Goal: Information Seeking & Learning: Compare options

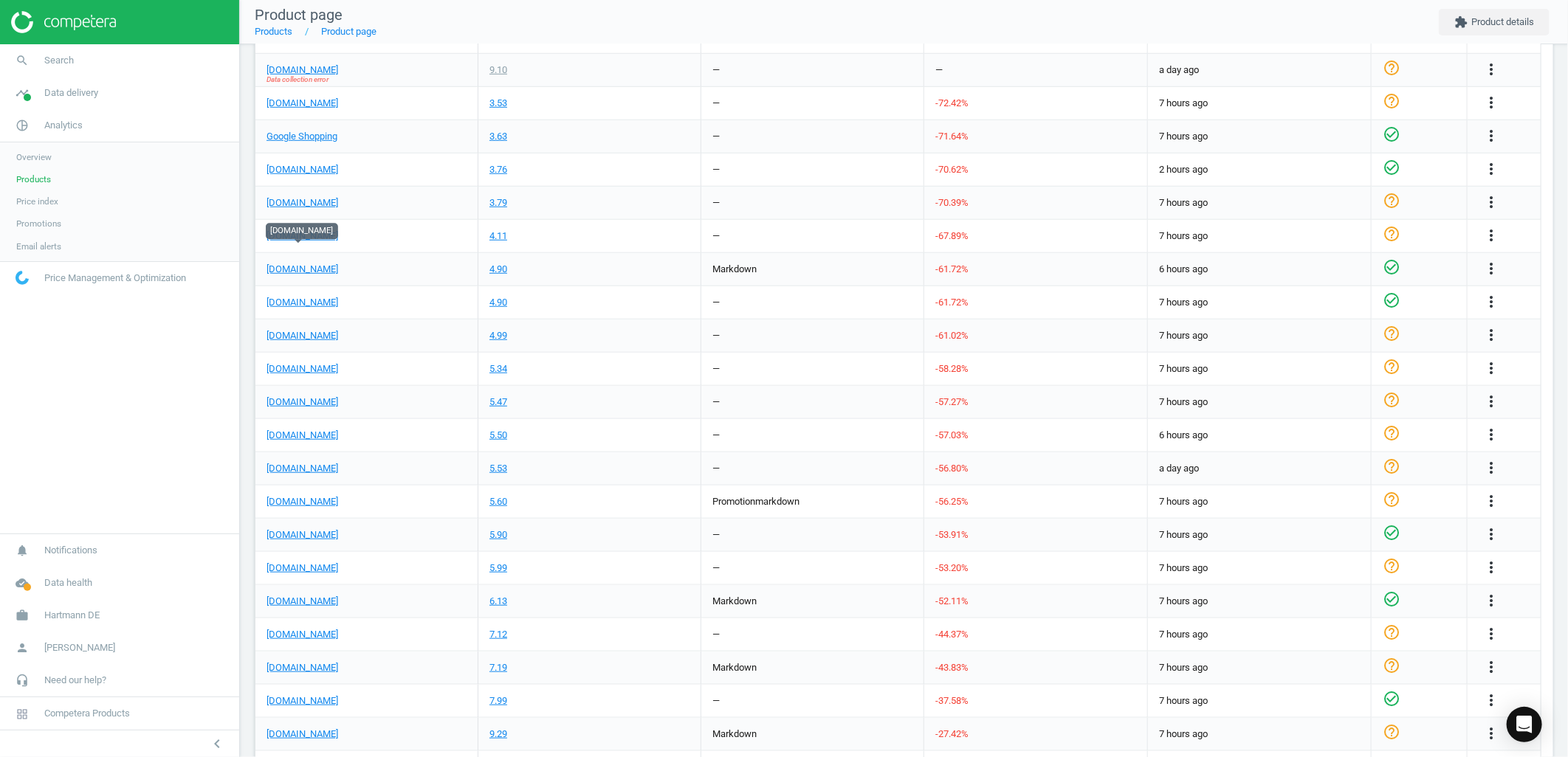
scroll to position [574, 0]
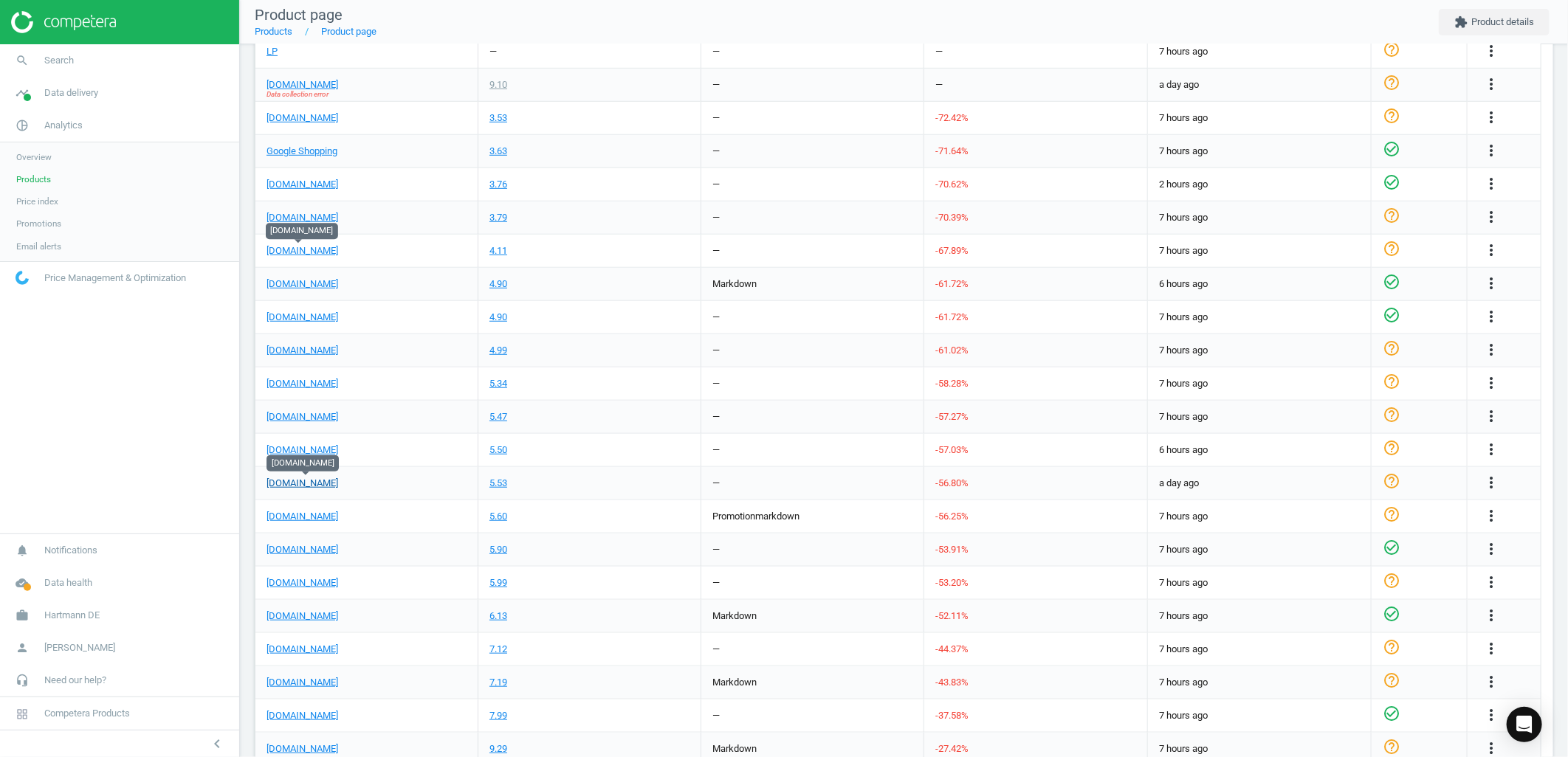
click at [318, 480] on link "[DOMAIN_NAME]" at bounding box center [303, 483] width 72 height 13
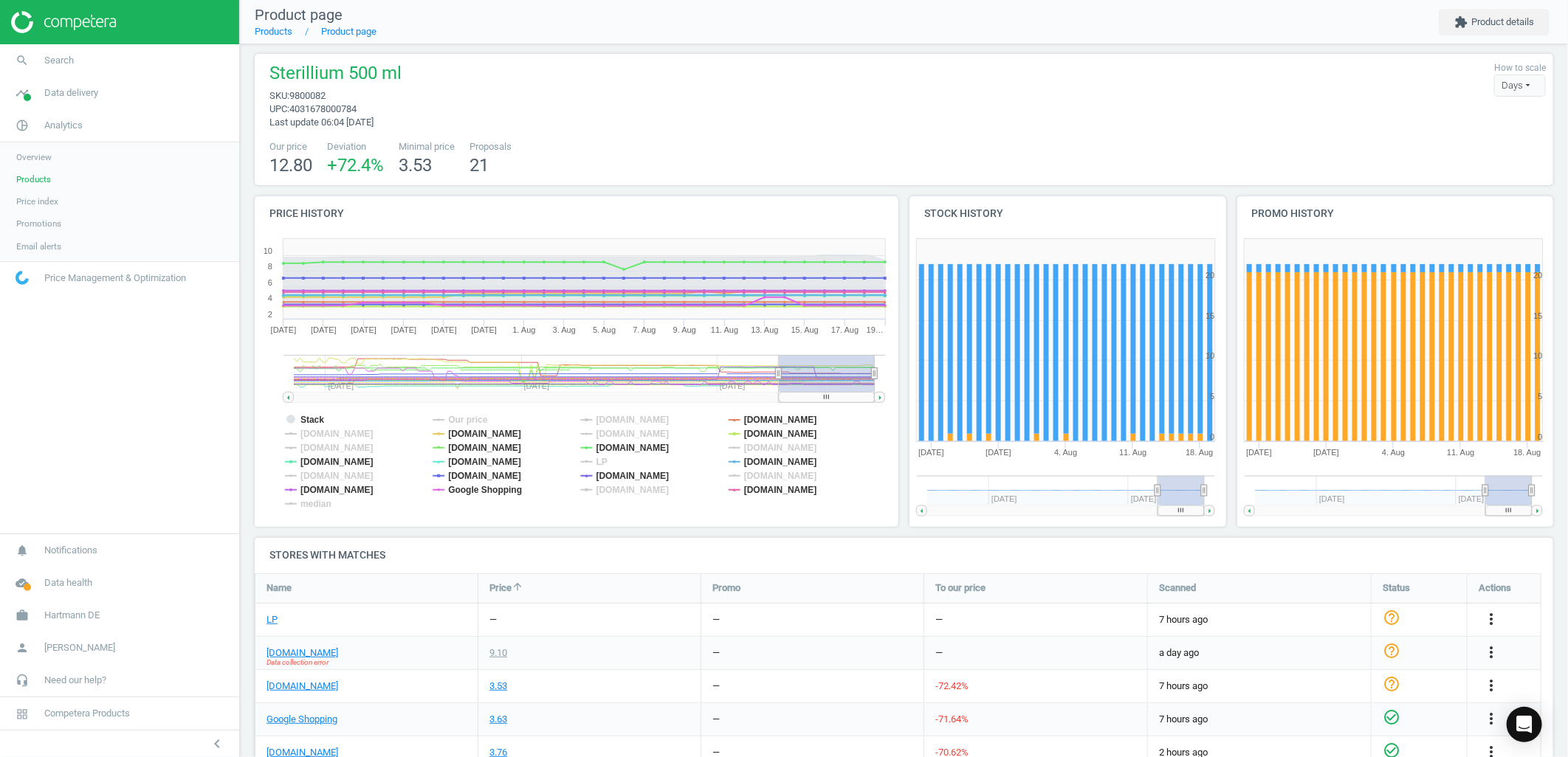
scroll to position [0, 0]
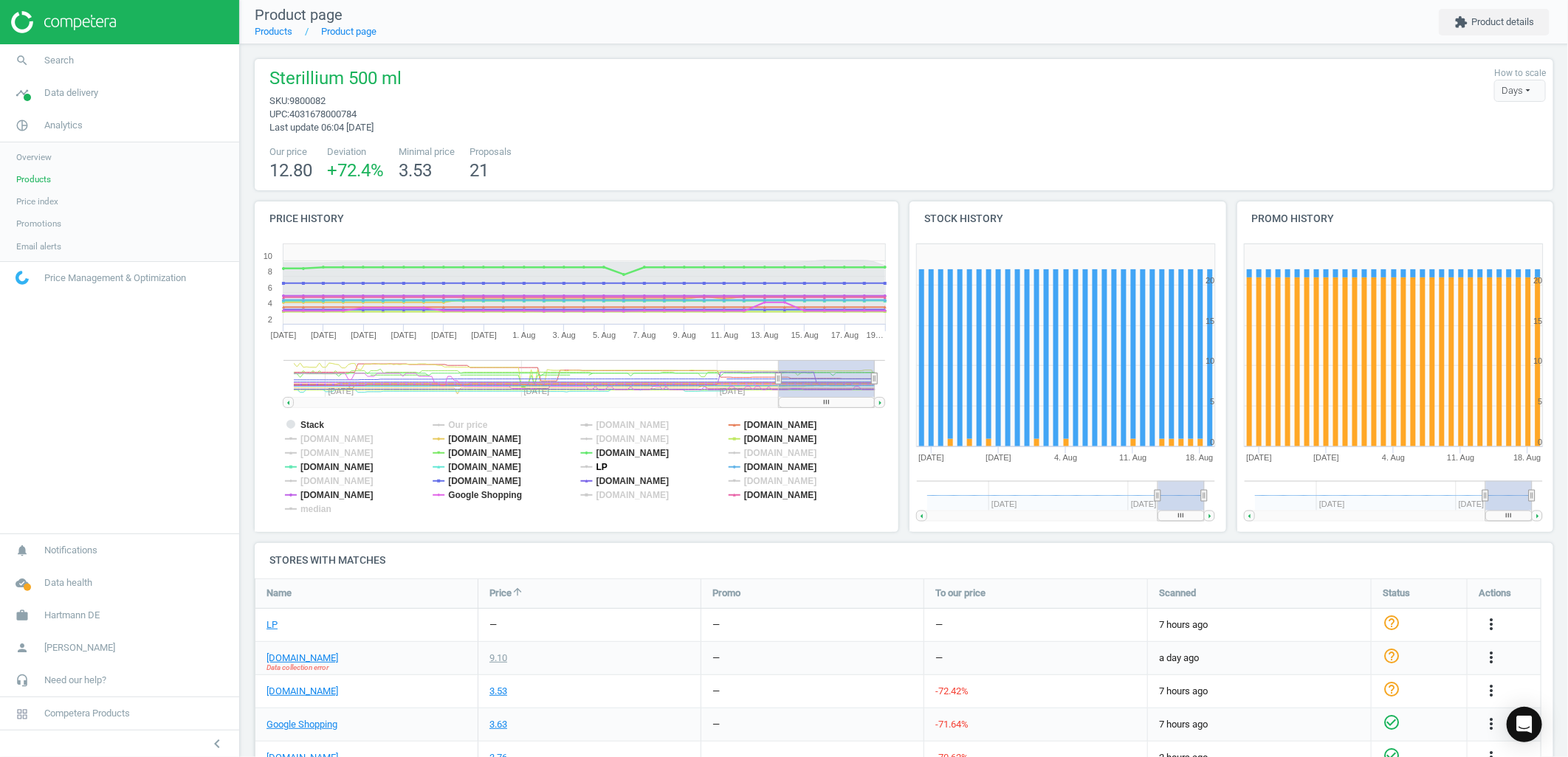
click at [602, 462] on tspan "LP" at bounding box center [602, 467] width 11 height 11
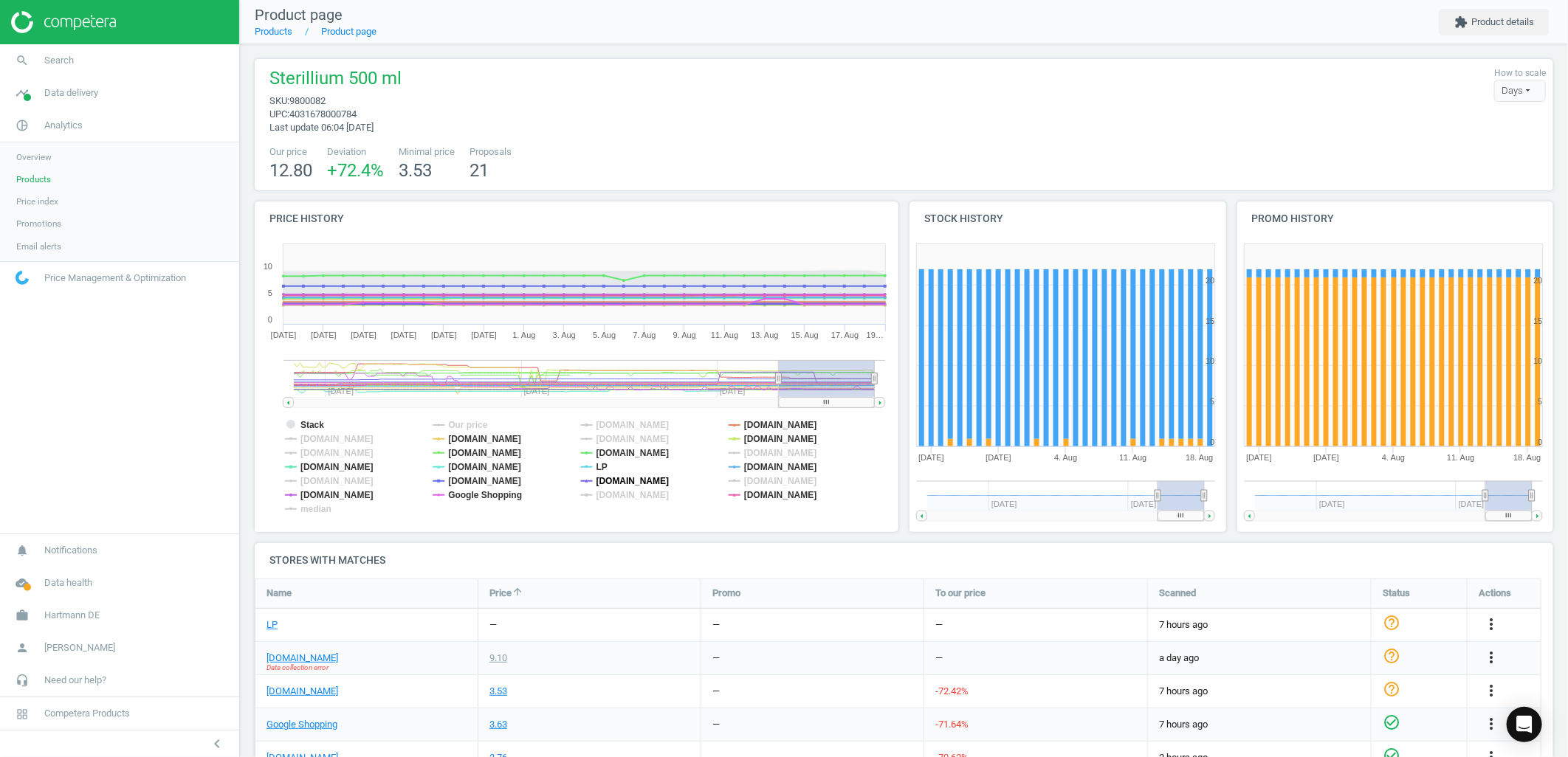
click at [621, 480] on tspan "[DOMAIN_NAME]" at bounding box center [633, 481] width 73 height 11
drag, startPoint x: 755, startPoint y: 497, endPoint x: 766, endPoint y: 470, distance: 29.2
click at [756, 497] on tspan "[DOMAIN_NAME]" at bounding box center [781, 495] width 73 height 11
click at [763, 462] on tspan "[DOMAIN_NAME]" at bounding box center [781, 467] width 73 height 11
click at [764, 435] on tspan "[DOMAIN_NAME]" at bounding box center [781, 439] width 73 height 11
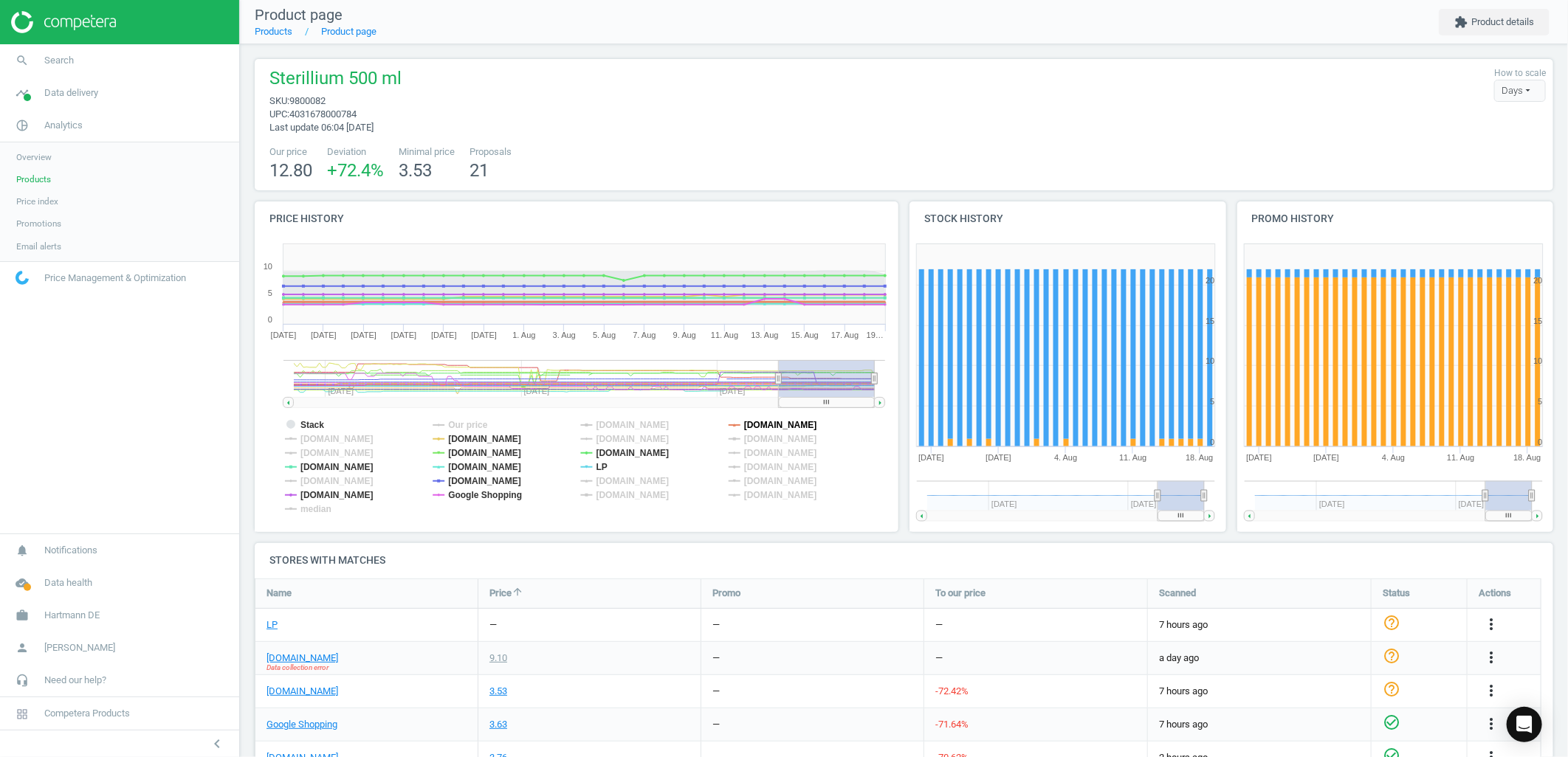
click at [763, 422] on tspan "[DOMAIN_NAME]" at bounding box center [781, 425] width 73 height 11
click at [607, 450] on tspan "[DOMAIN_NAME]" at bounding box center [633, 453] width 73 height 11
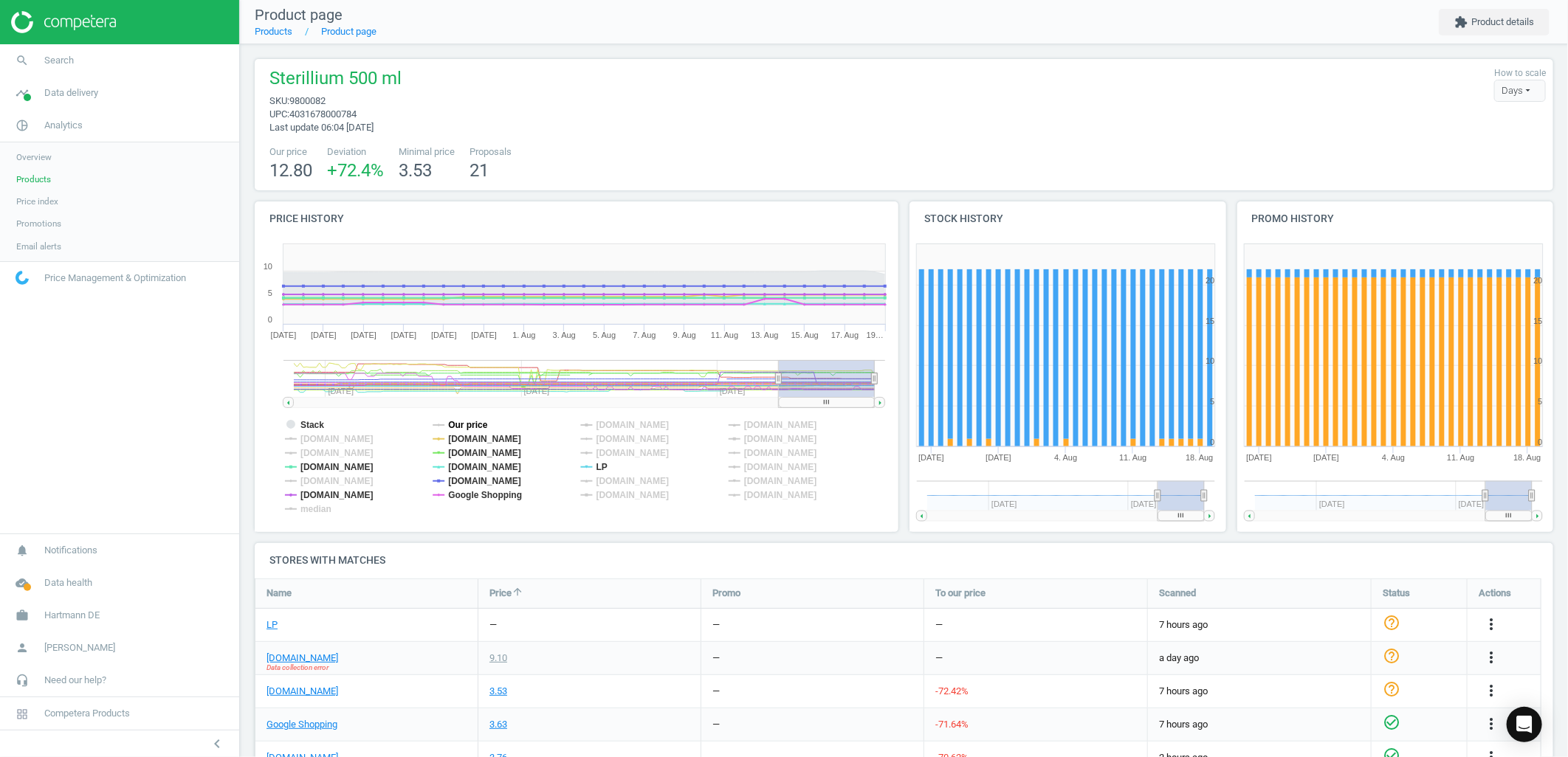
click at [485, 428] on tspan "Our price" at bounding box center [468, 425] width 40 height 11
click at [483, 441] on tspan "[DOMAIN_NAME]" at bounding box center [484, 439] width 73 height 11
click at [481, 448] on tspan "[DOMAIN_NAME]" at bounding box center [484, 453] width 73 height 11
click at [472, 462] on tspan "[DOMAIN_NAME]" at bounding box center [484, 467] width 73 height 11
click at [473, 476] on tspan "[DOMAIN_NAME]" at bounding box center [484, 481] width 73 height 11
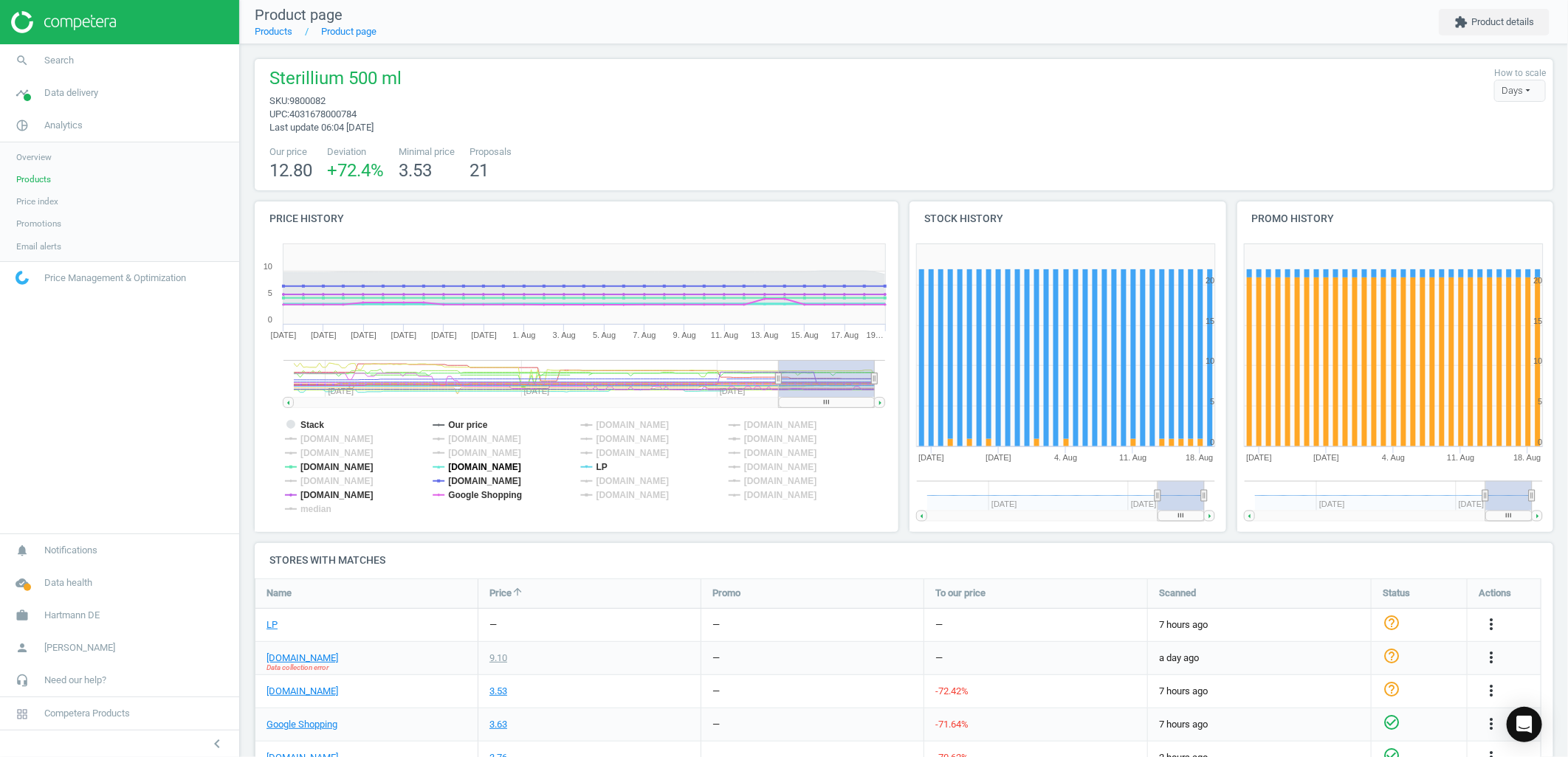
click at [475, 493] on tspan "Google Shopping" at bounding box center [484, 495] width 74 height 11
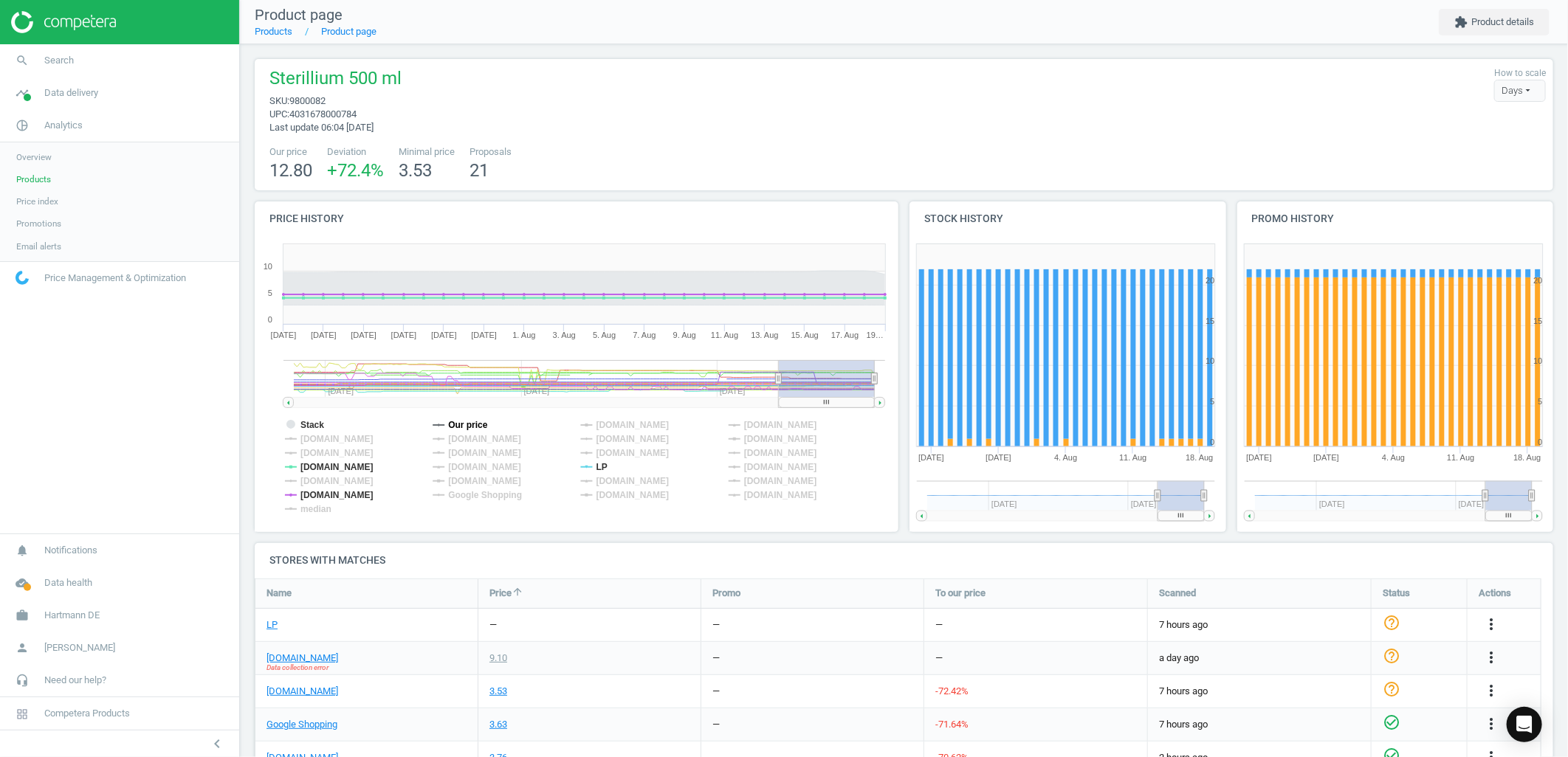
click at [468, 423] on tspan "Our price" at bounding box center [468, 425] width 40 height 11
click at [306, 421] on tspan "Stack" at bounding box center [312, 425] width 24 height 11
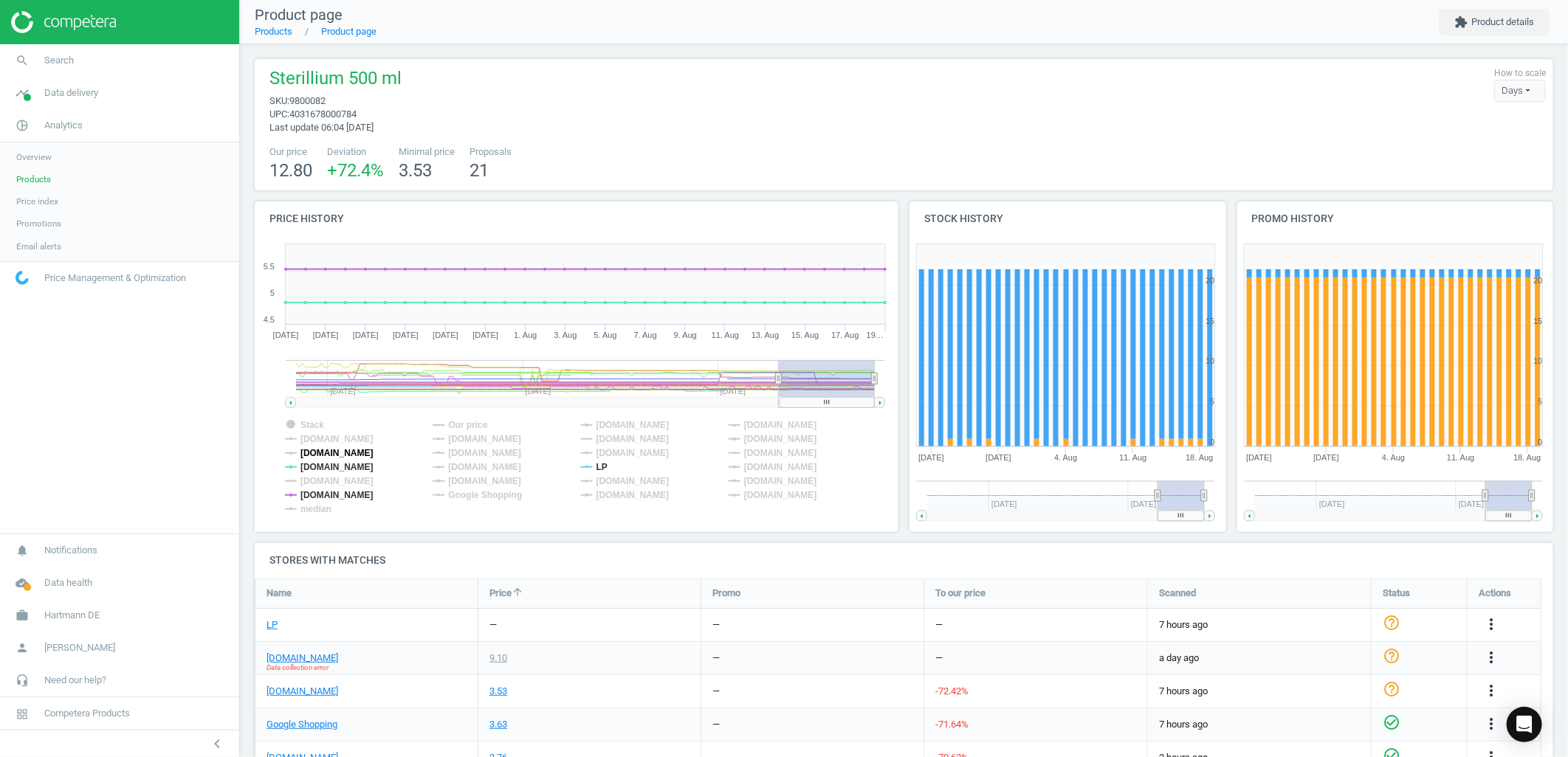
click at [313, 448] on tspan "[DOMAIN_NAME]" at bounding box center [337, 453] width 73 height 11
click at [319, 466] on tspan "[DOMAIN_NAME]" at bounding box center [337, 467] width 73 height 11
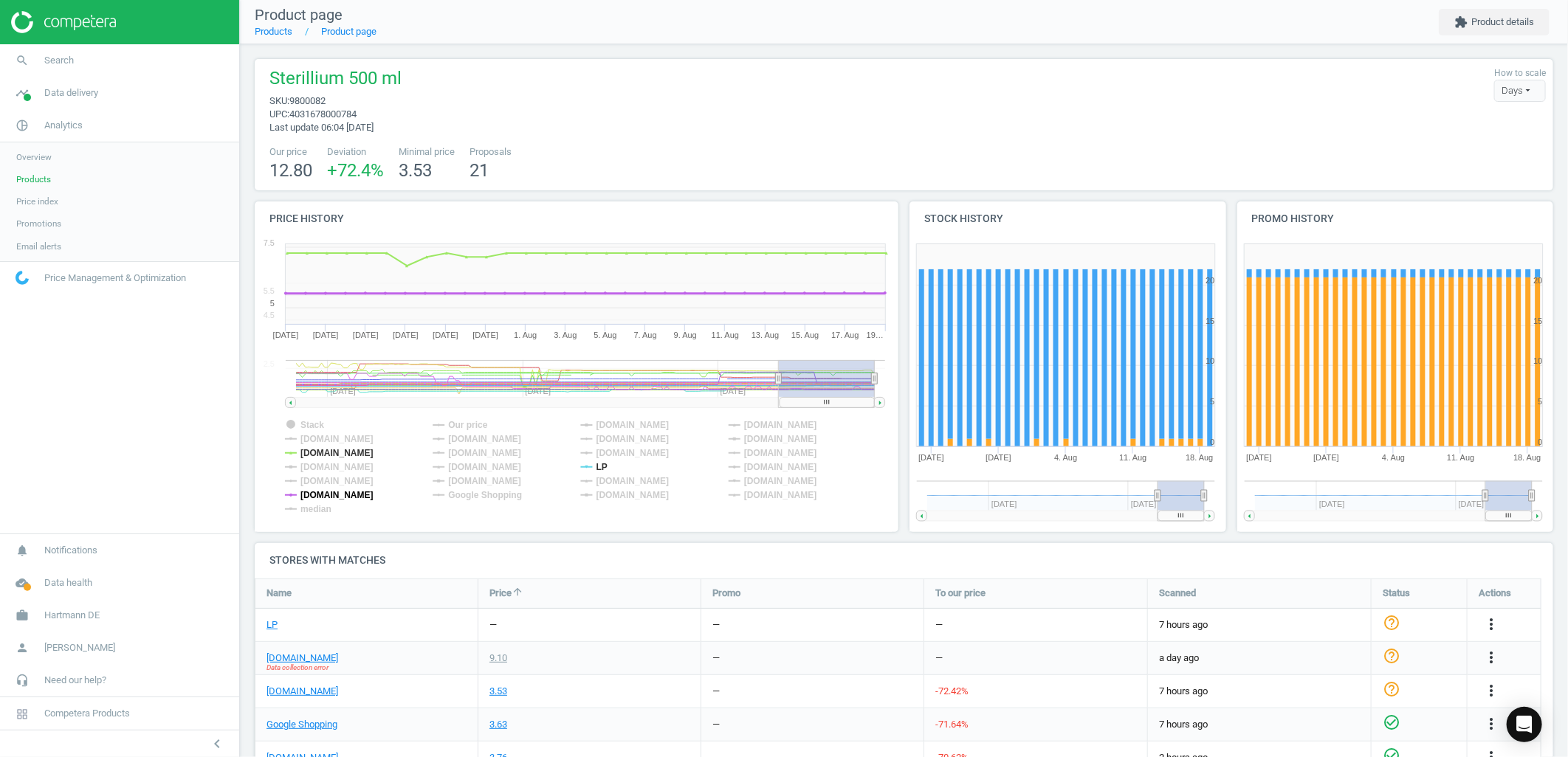
click at [331, 492] on tspan "[DOMAIN_NAME]" at bounding box center [337, 495] width 73 height 11
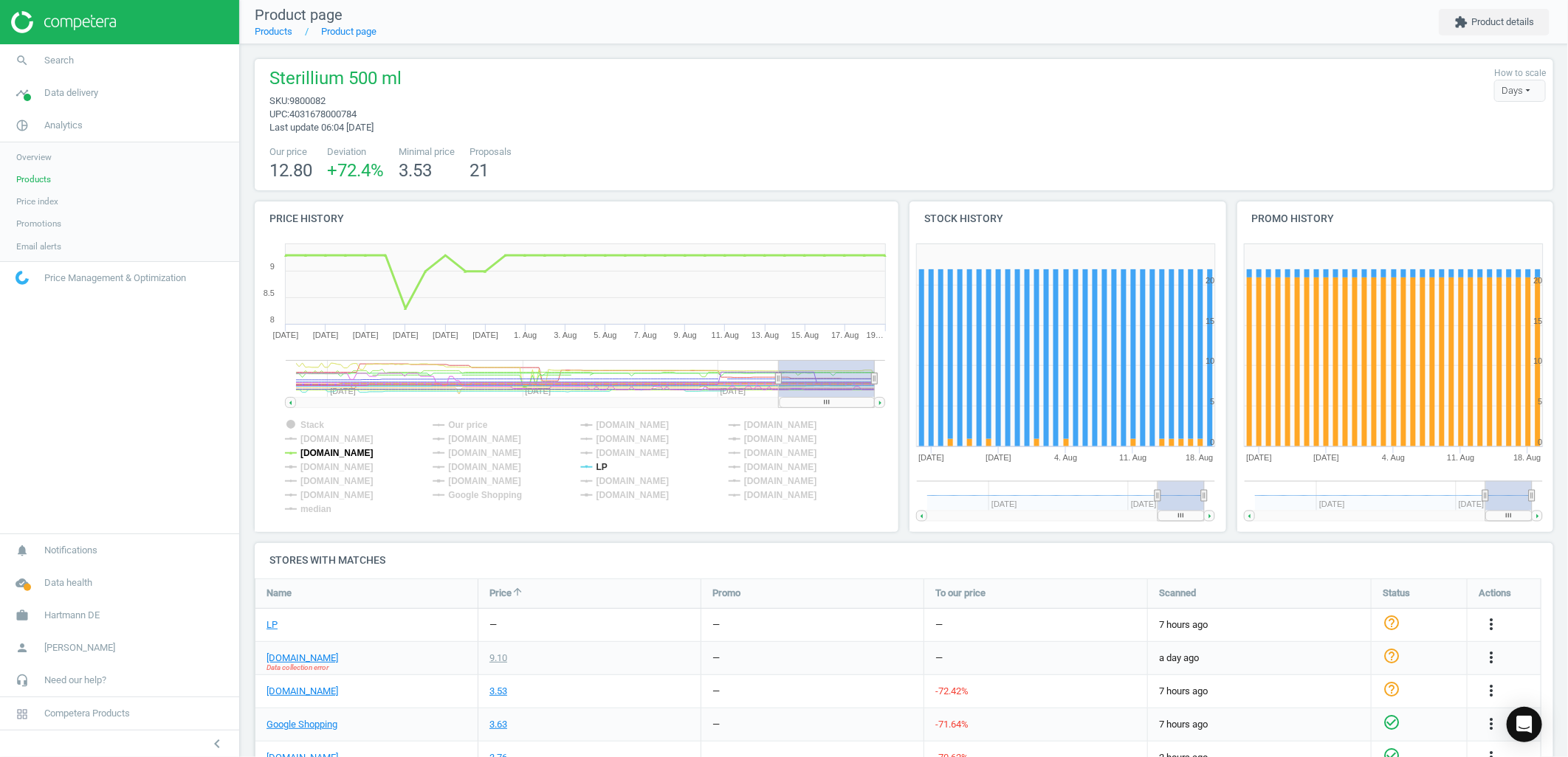
click at [308, 455] on tspan "[DOMAIN_NAME]" at bounding box center [337, 453] width 73 height 11
click at [594, 467] on rect at bounding box center [573, 384] width 638 height 295
click at [597, 464] on tspan "LP" at bounding box center [602, 467] width 11 height 11
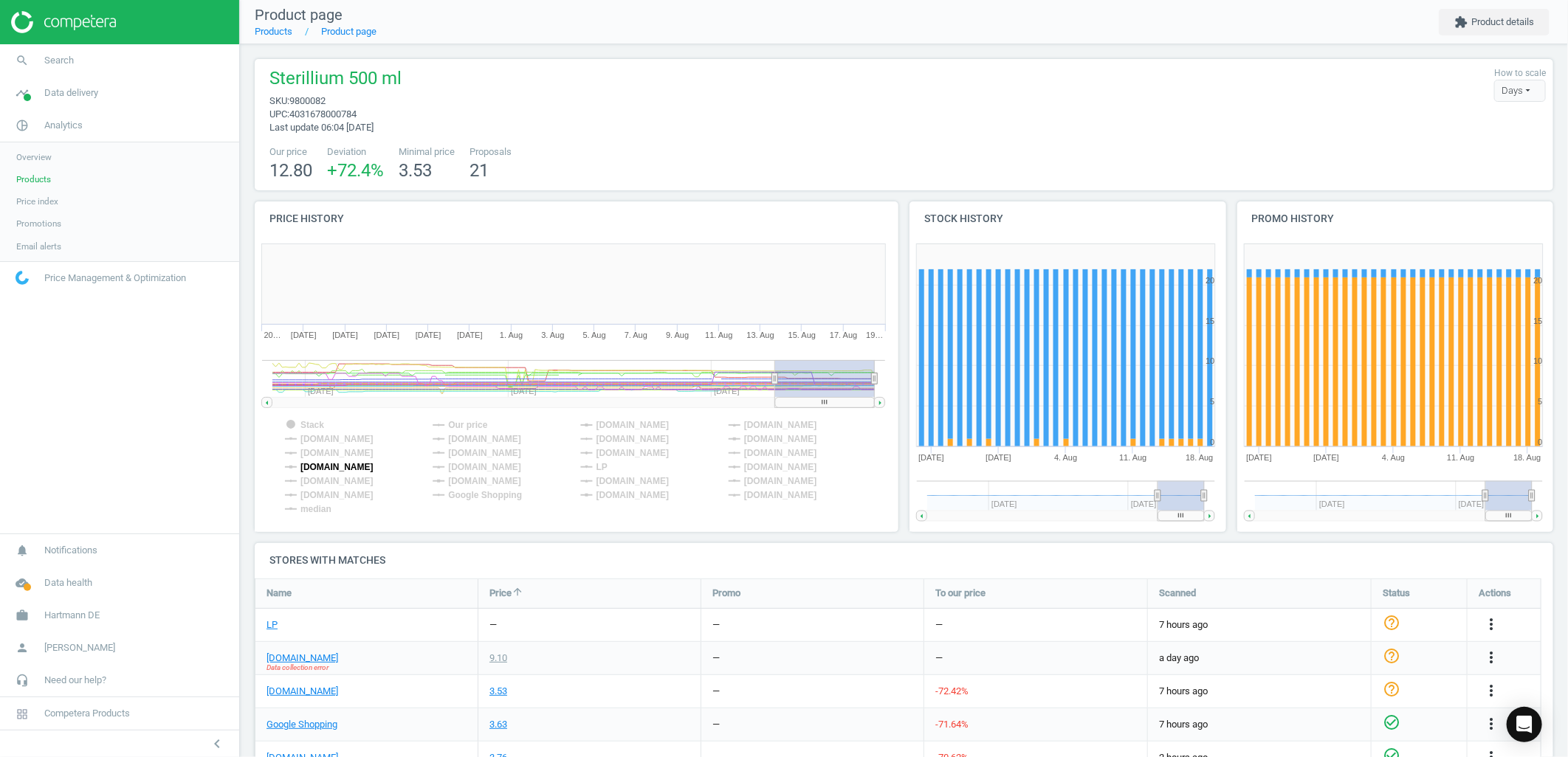
click at [303, 469] on tspan "[DOMAIN_NAME]" at bounding box center [337, 467] width 73 height 11
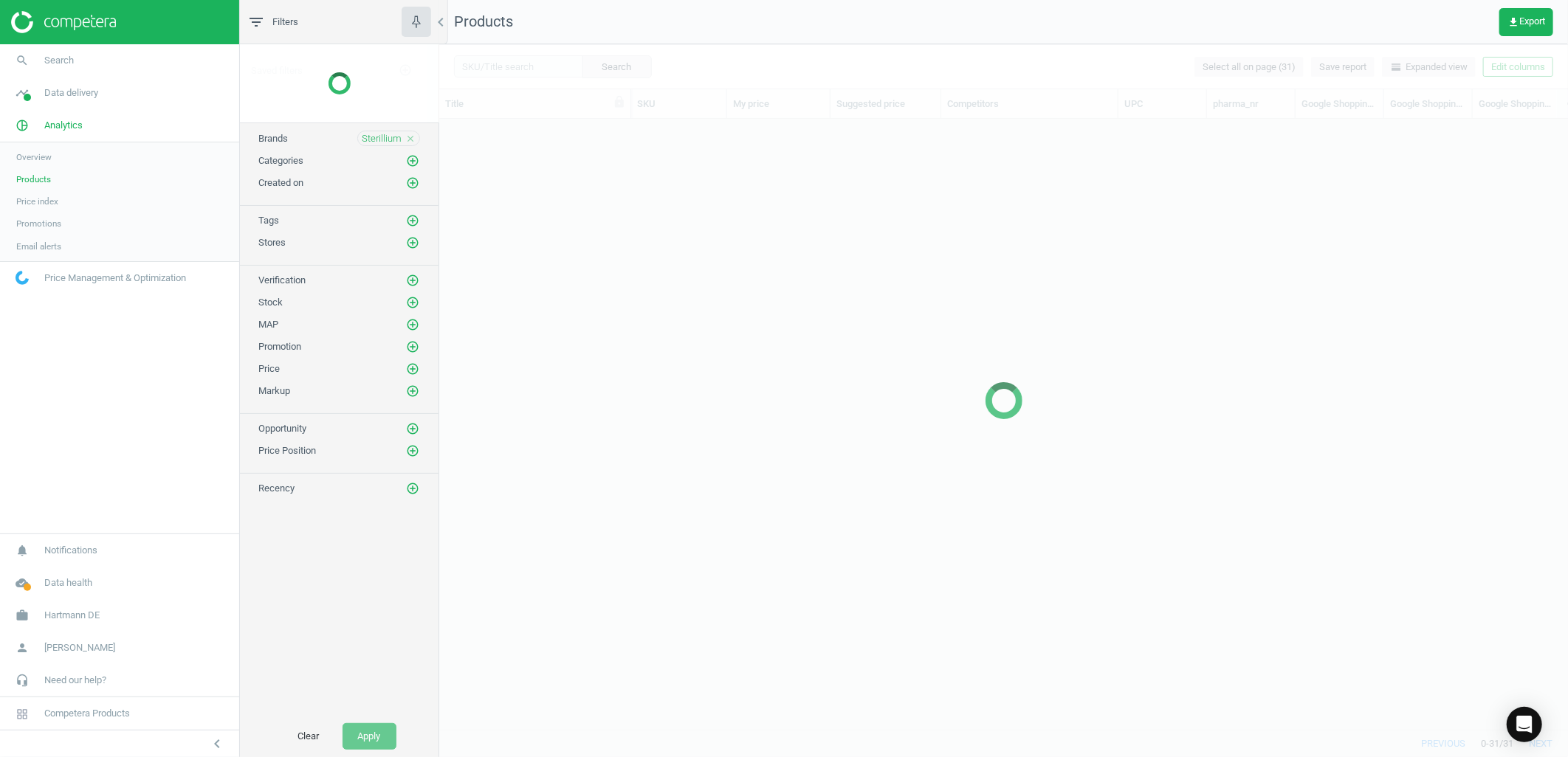
scroll to position [585, 1116]
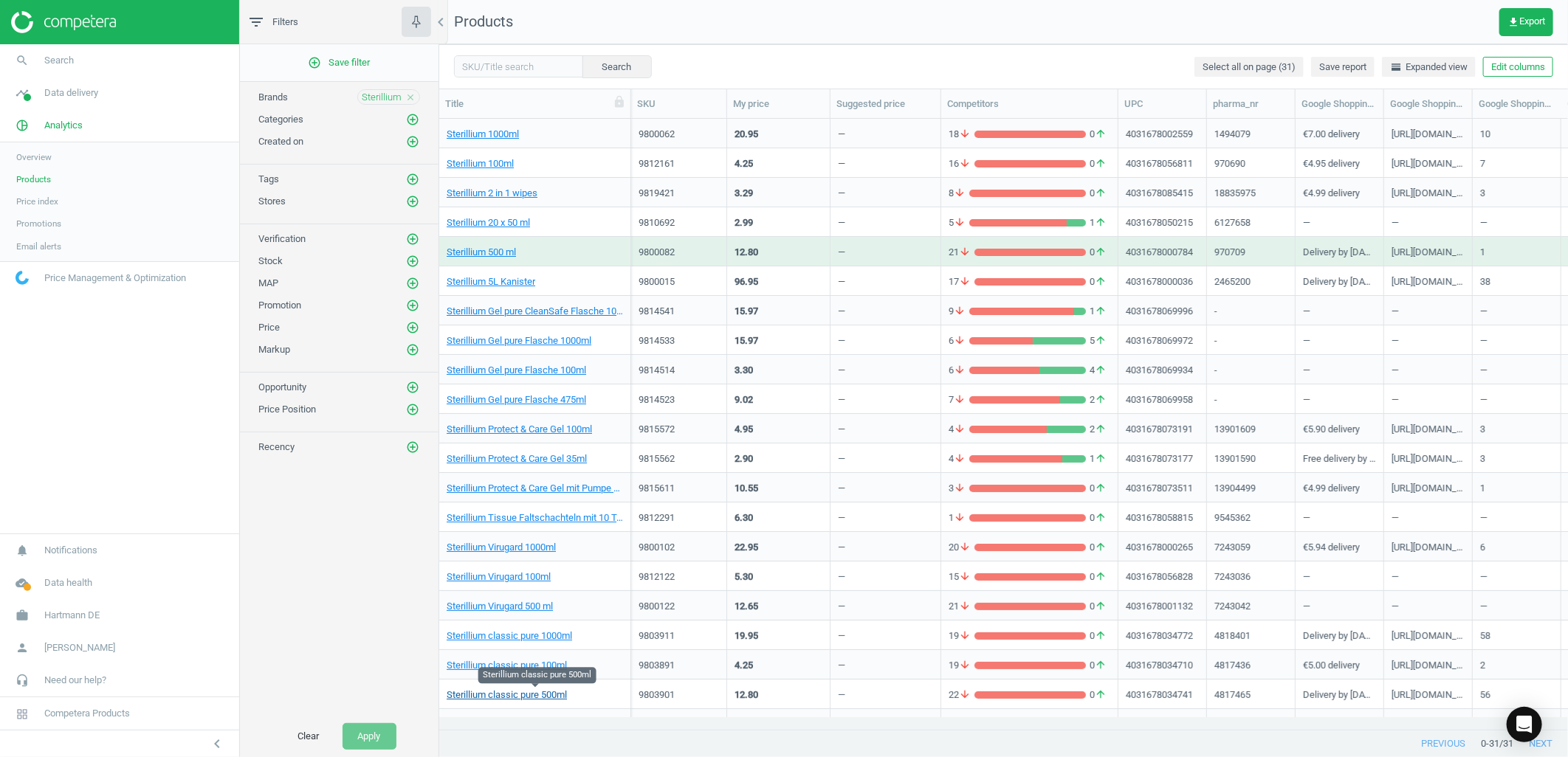
click at [541, 697] on link "Sterillium classic pure 500ml" at bounding box center [506, 694] width 120 height 13
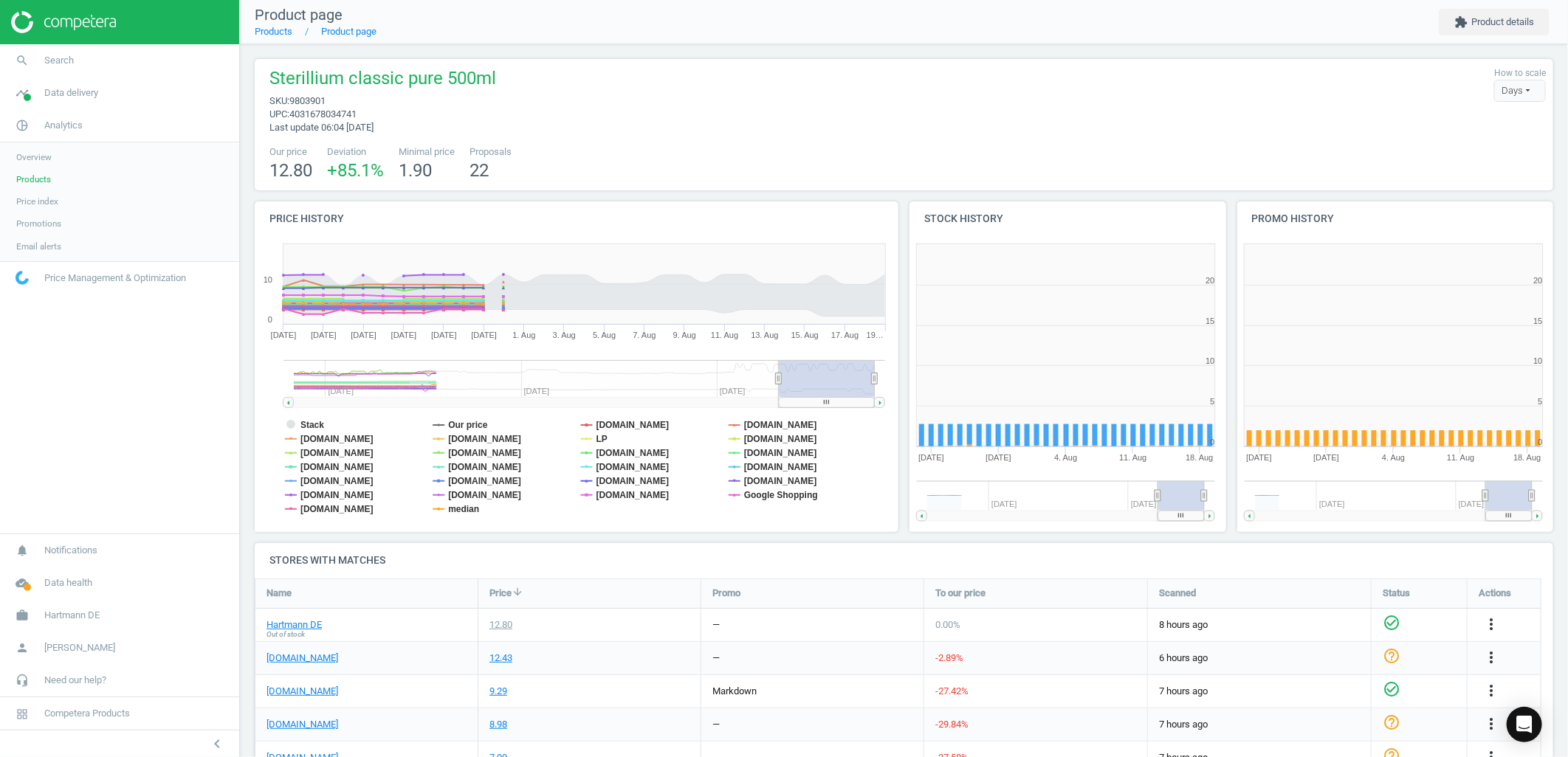
scroll to position [8, 8]
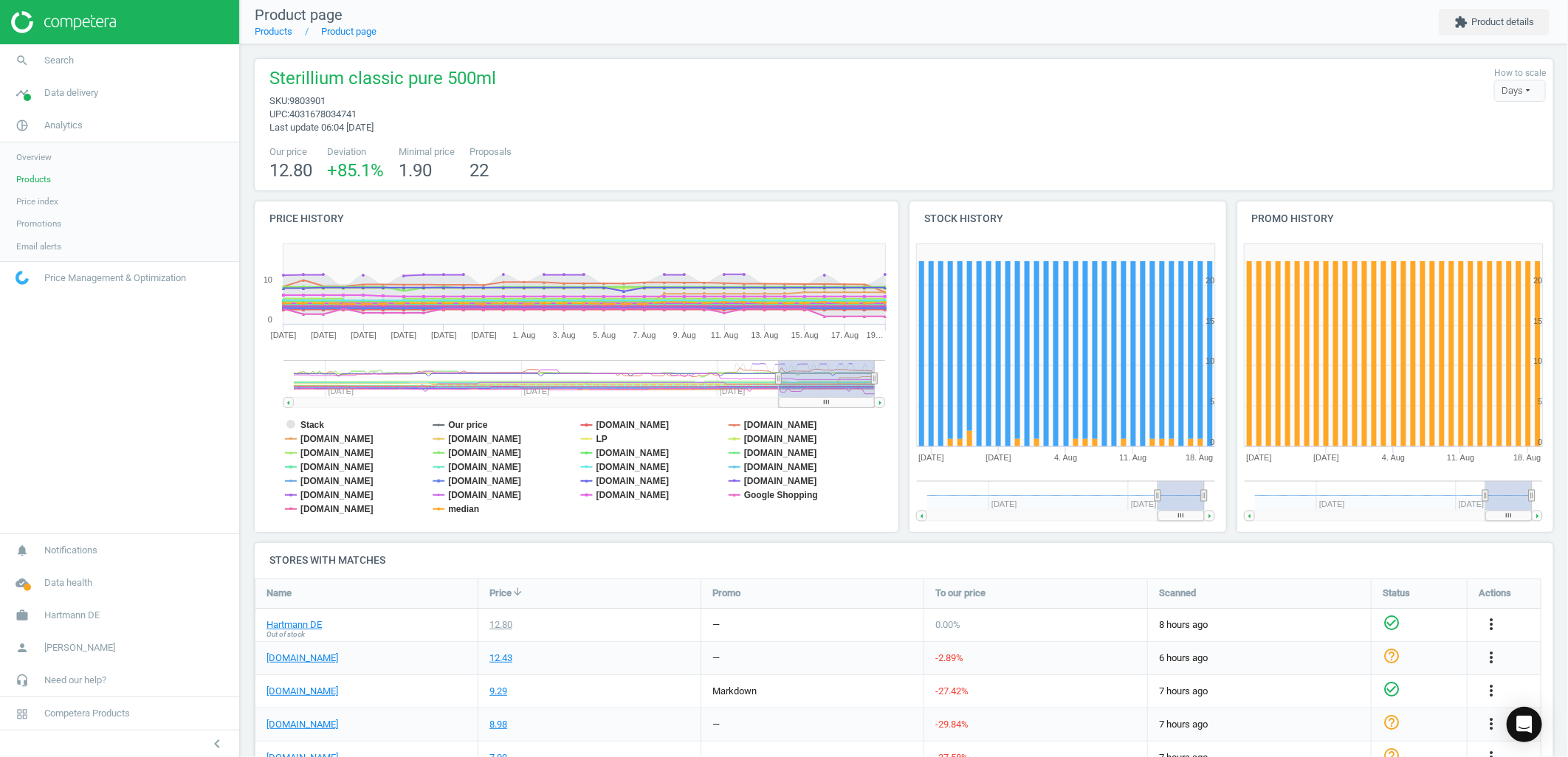
click at [503, 587] on span "Price" at bounding box center [501, 593] width 22 height 13
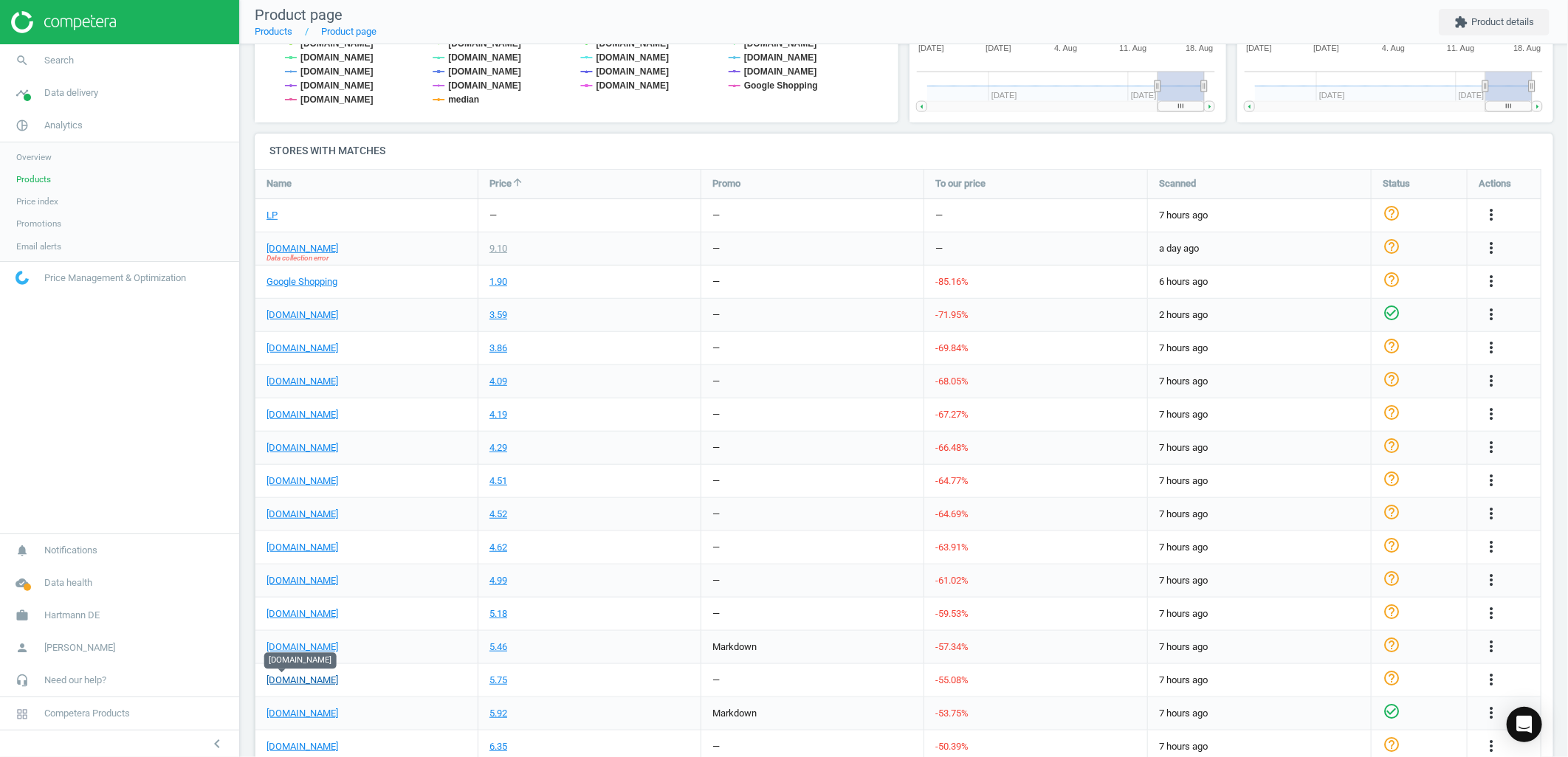
click at [290, 675] on link "[DOMAIN_NAME]" at bounding box center [303, 680] width 72 height 13
click at [286, 315] on link "[DOMAIN_NAME]" at bounding box center [303, 315] width 72 height 13
